Goal: Answer question/provide support

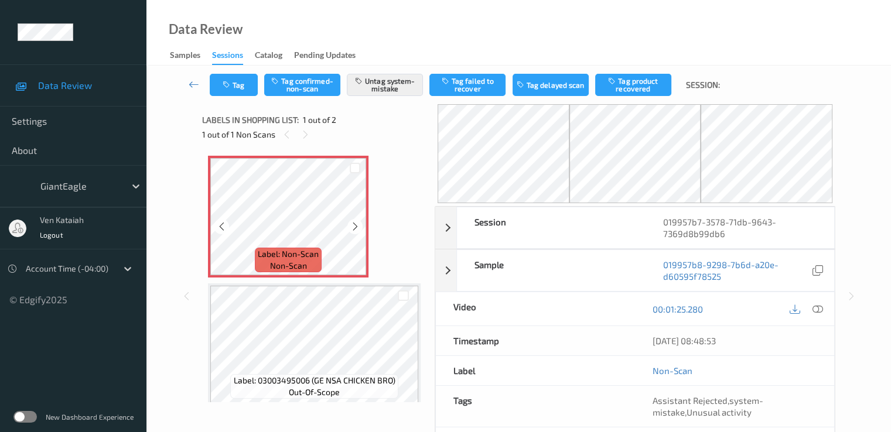
scroll to position [9, 0]
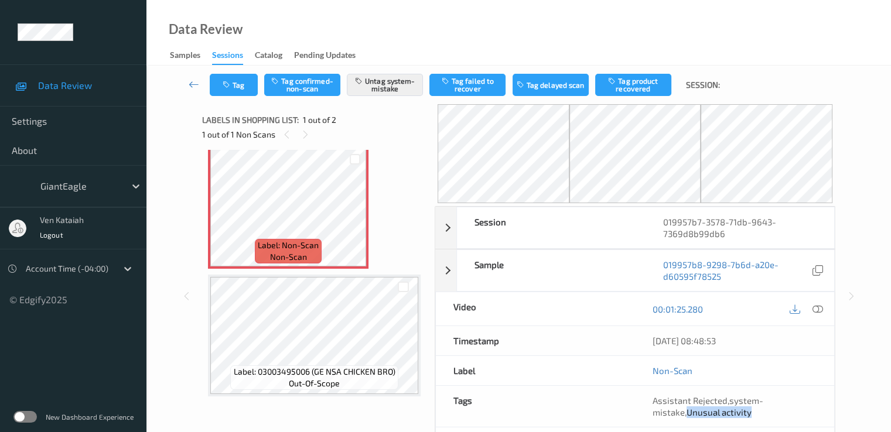
drag, startPoint x: 689, startPoint y: 411, endPoint x: 756, endPoint y: 420, distance: 67.4
click at [756, 420] on div "Assistant Rejected , system-mistake , Unusual activity" at bounding box center [734, 406] width 199 height 41
copy span "Unusual activity"
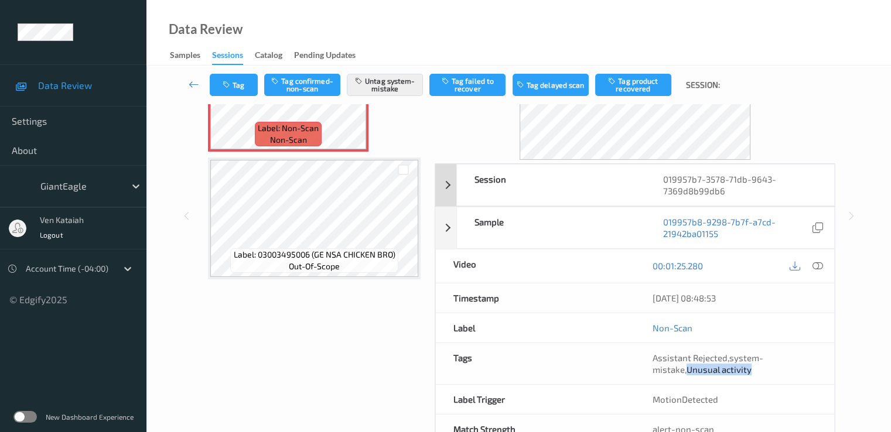
scroll to position [0, 0]
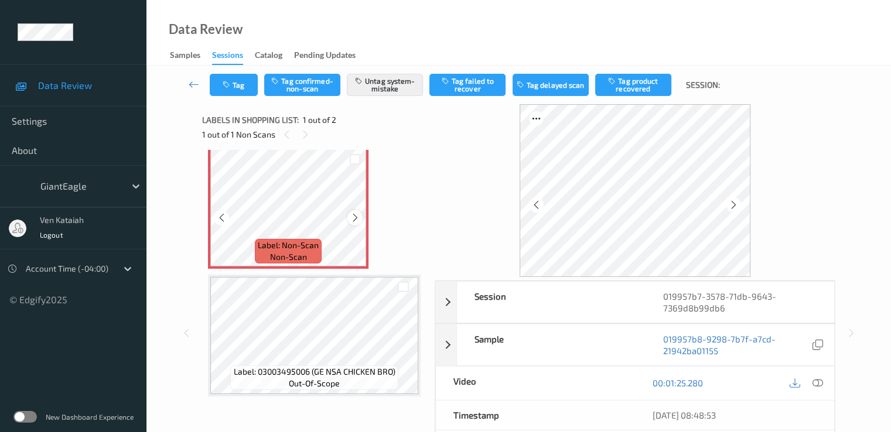
click at [349, 214] on div at bounding box center [354, 217] width 15 height 15
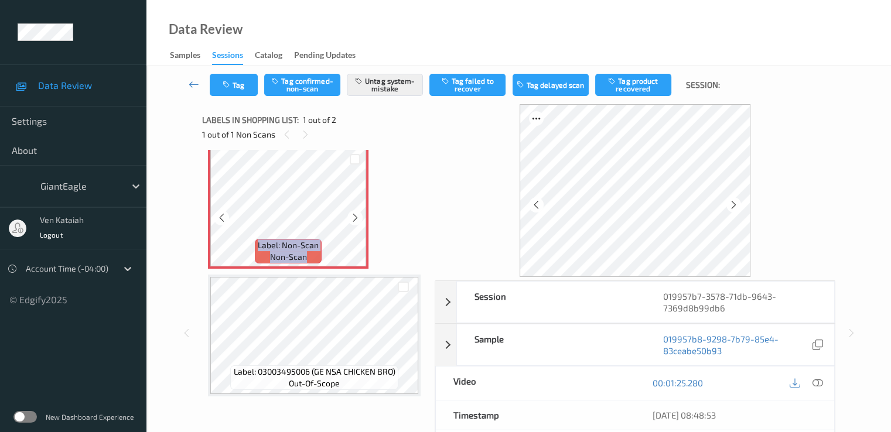
click at [349, 214] on div at bounding box center [354, 217] width 15 height 15
click at [358, 222] on icon at bounding box center [355, 218] width 10 height 11
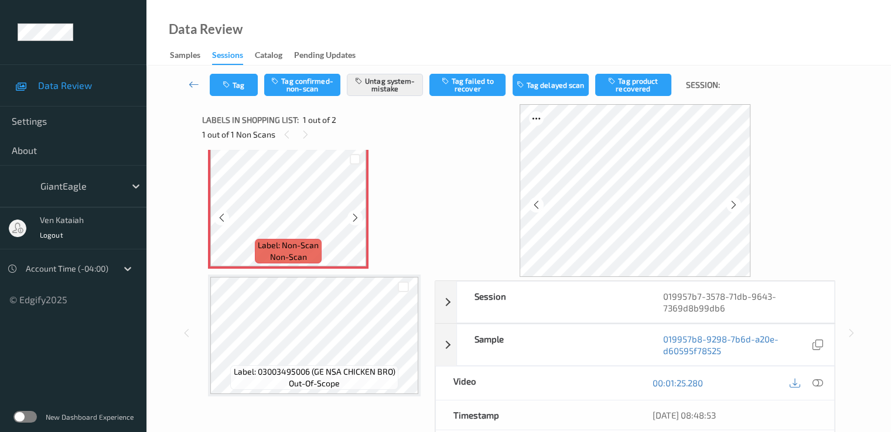
click at [358, 222] on icon at bounding box center [355, 218] width 10 height 11
click at [359, 218] on icon at bounding box center [355, 218] width 10 height 11
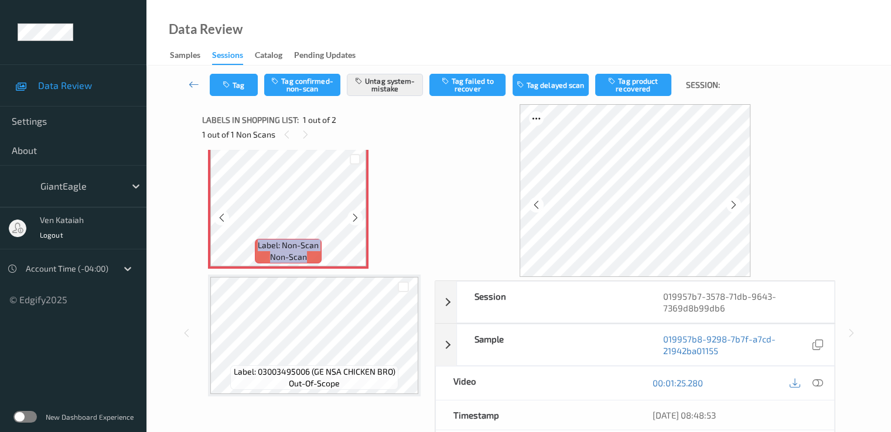
click at [359, 218] on icon at bounding box center [355, 218] width 10 height 11
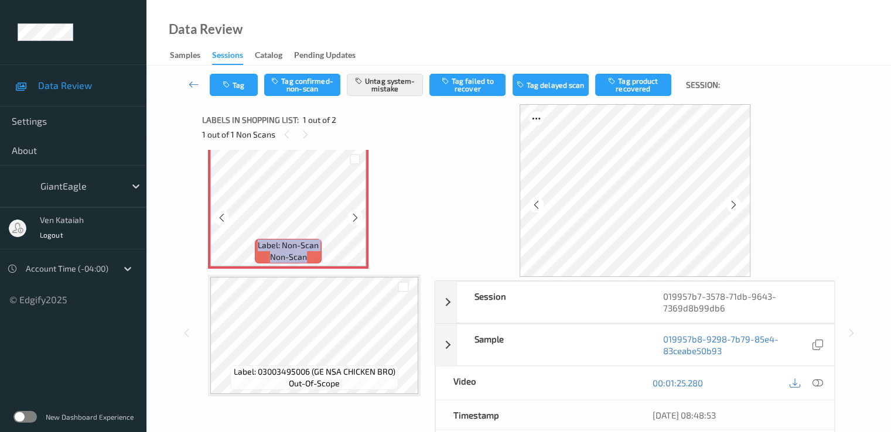
click at [359, 218] on icon at bounding box center [355, 218] width 10 height 11
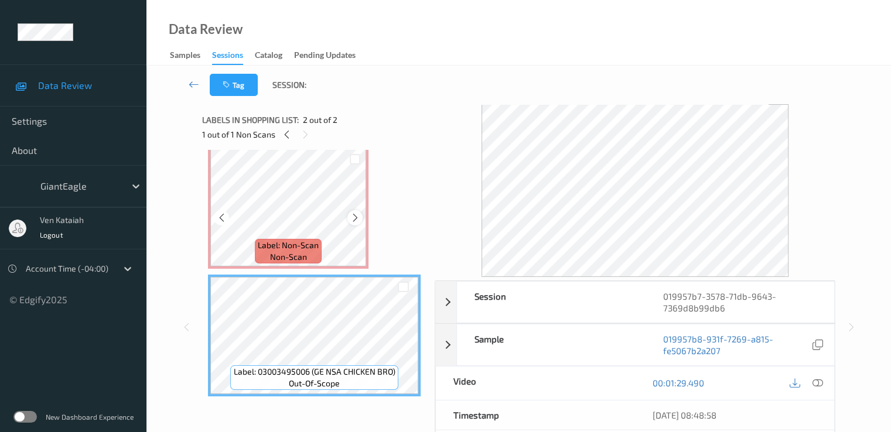
click at [354, 216] on icon at bounding box center [355, 218] width 10 height 11
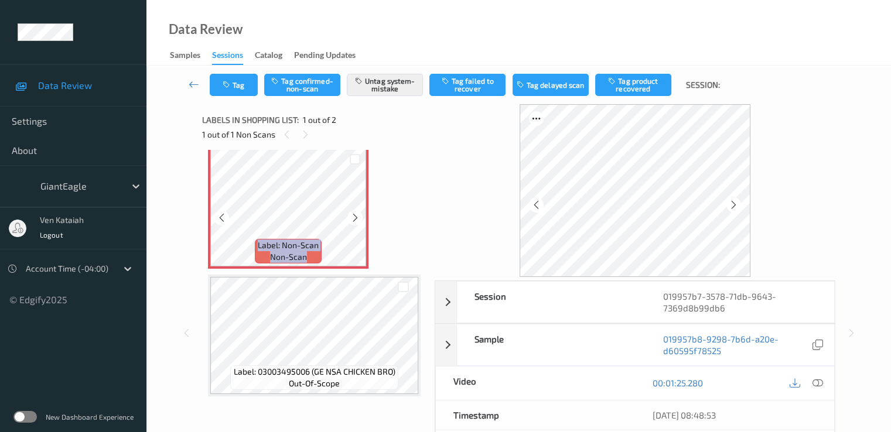
click at [354, 216] on icon at bounding box center [355, 218] width 10 height 11
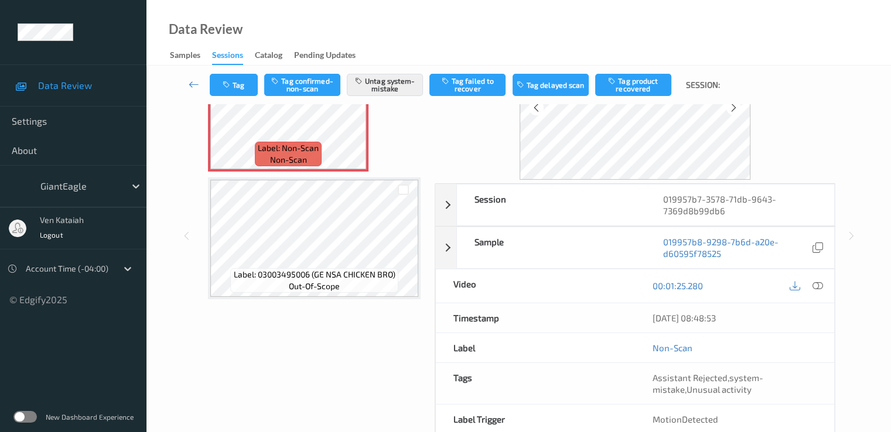
scroll to position [117, 0]
